Goal: Find specific page/section

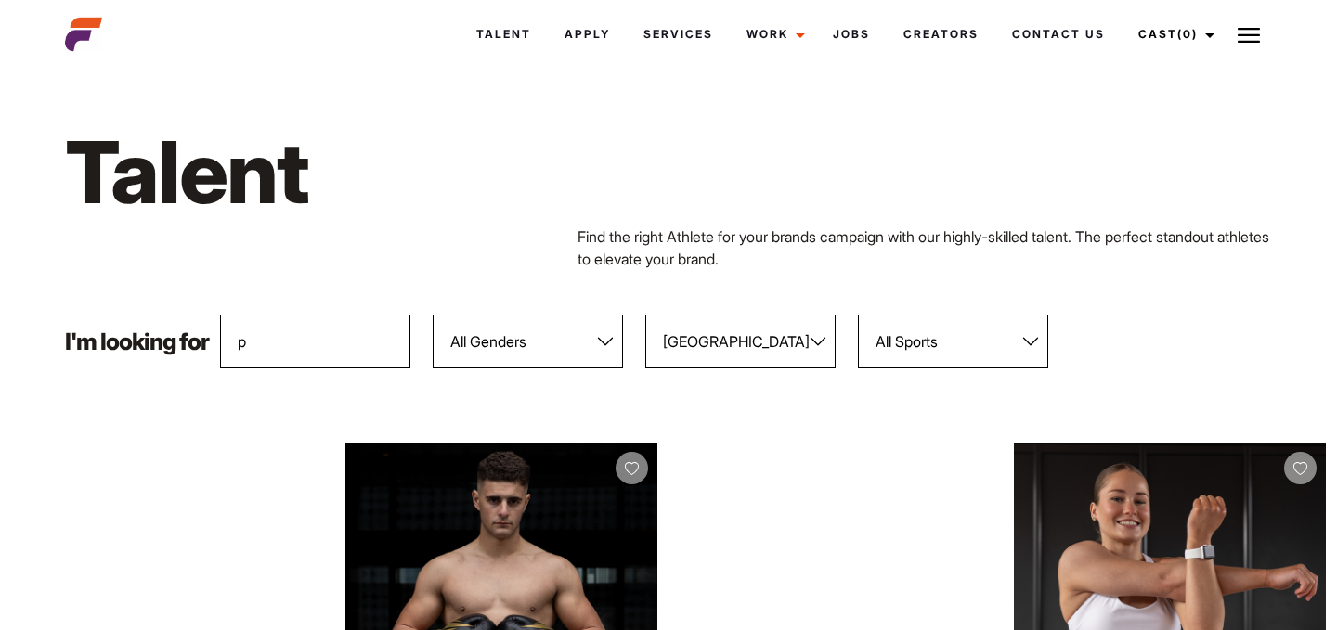
select select "122"
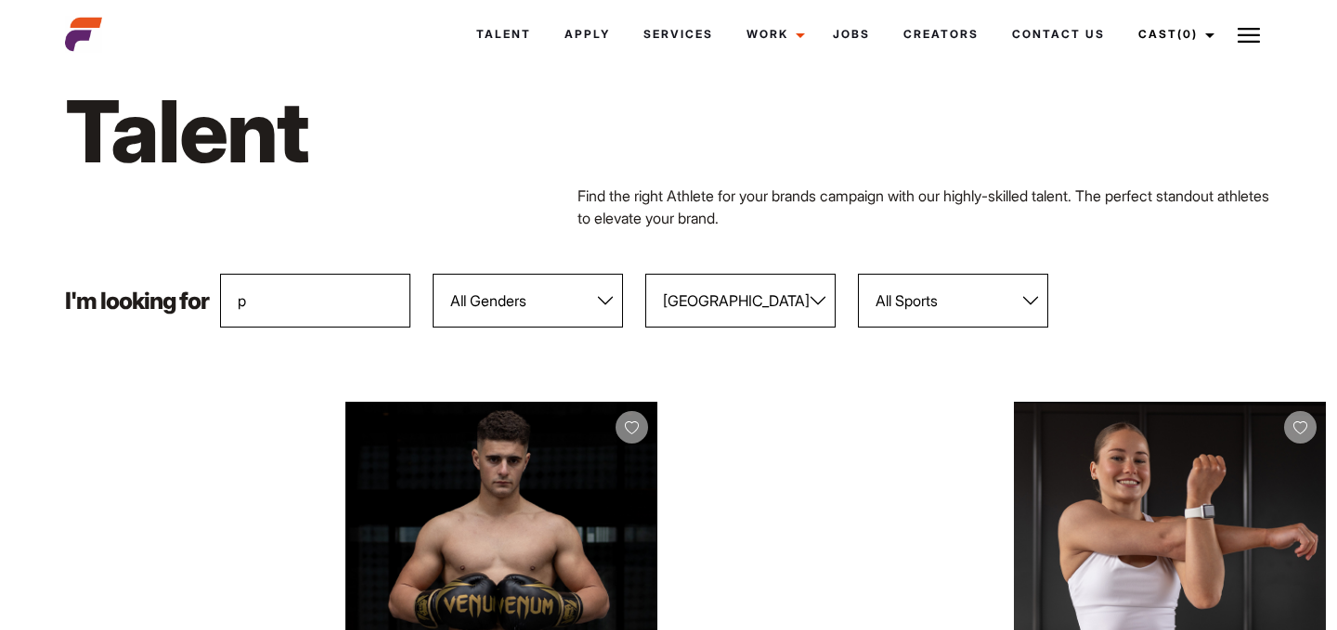
click at [350, 304] on input "p" at bounding box center [315, 301] width 190 height 54
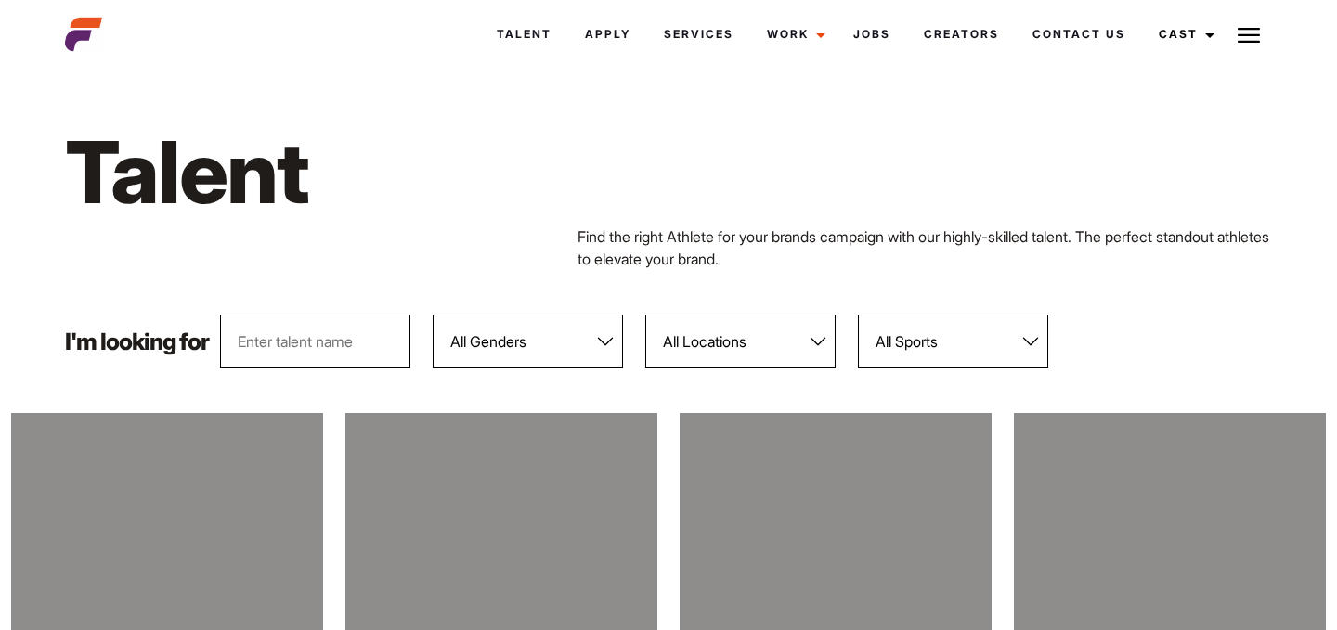
scroll to position [41, 0]
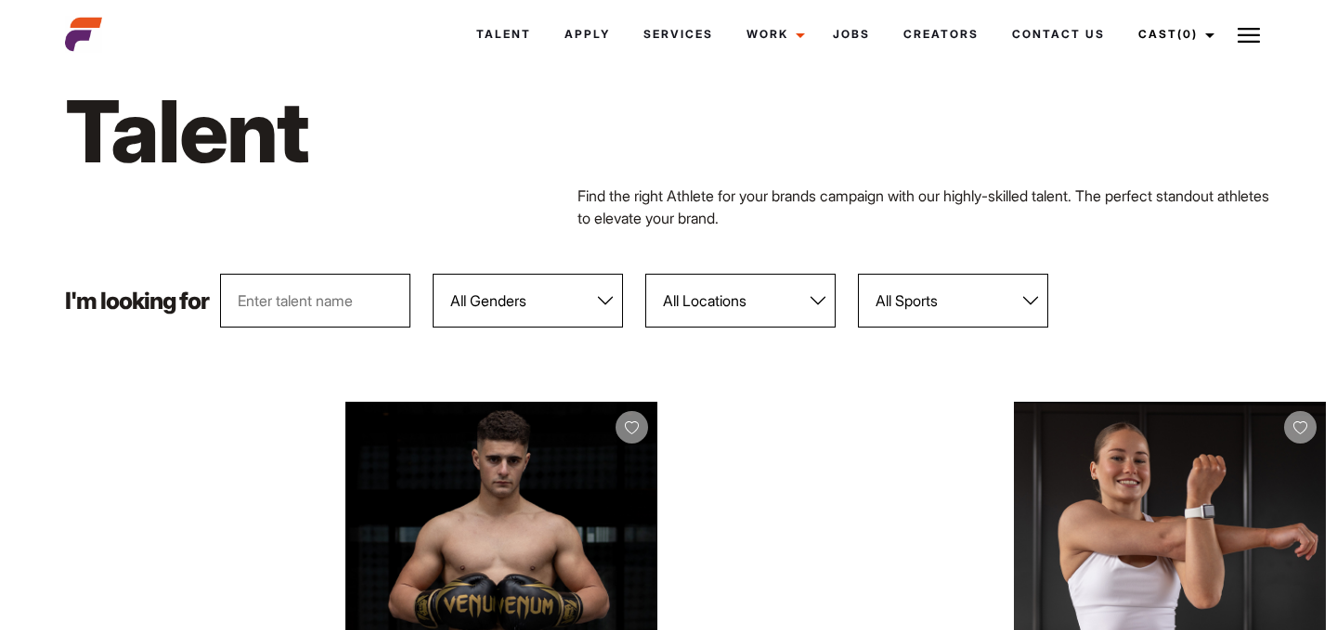
click at [751, 286] on select "All Locations [GEOGRAPHIC_DATA] [GEOGRAPHIC_DATA] [GEOGRAPHIC_DATA] [GEOGRAPHIC…" at bounding box center [740, 301] width 190 height 54
select select "122"
click at [646, 274] on select "All Locations [GEOGRAPHIC_DATA] [GEOGRAPHIC_DATA] [GEOGRAPHIC_DATA] [GEOGRAPHIC…" at bounding box center [740, 301] width 190 height 54
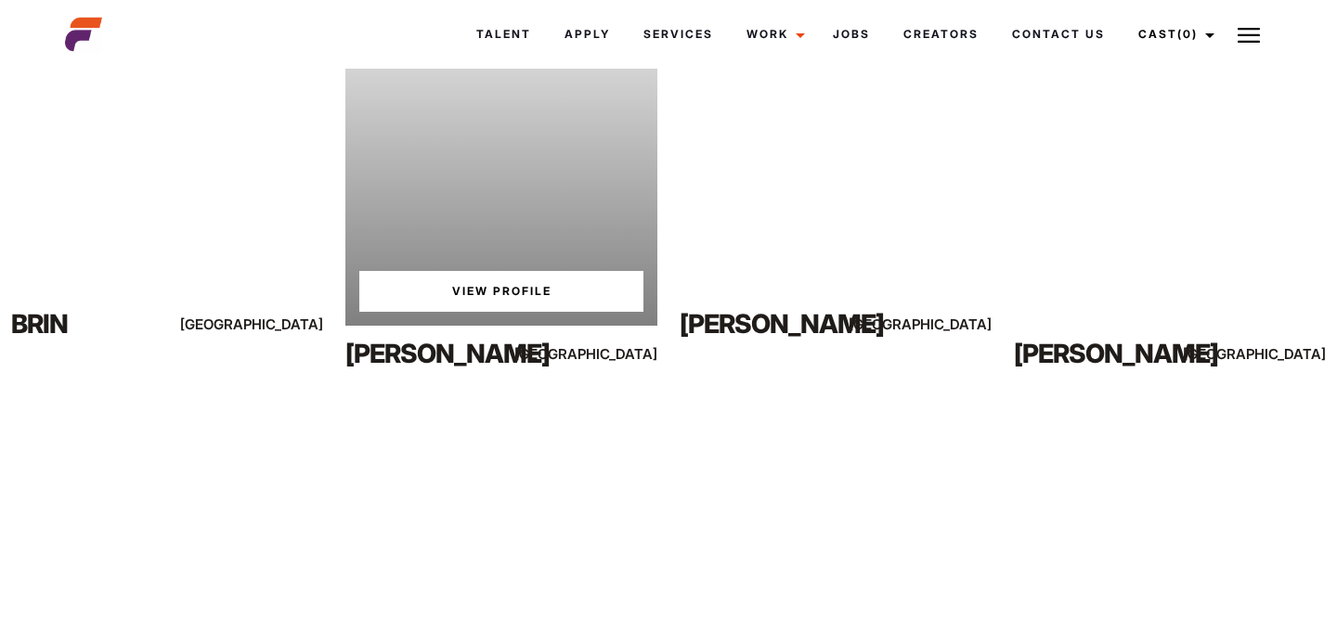
scroll to position [4912, 0]
